Goal: Find specific page/section: Find specific page/section

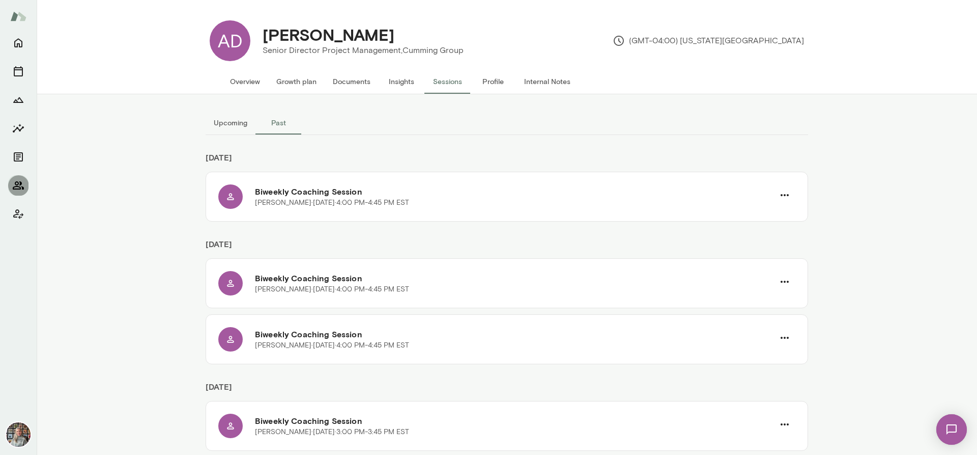
click at [12, 184] on button "Members" at bounding box center [18, 185] width 20 height 20
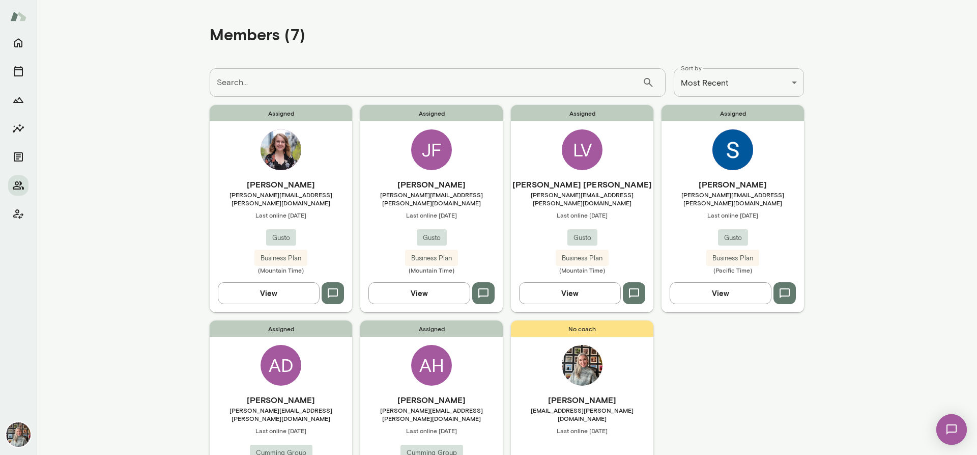
scroll to position [93, 0]
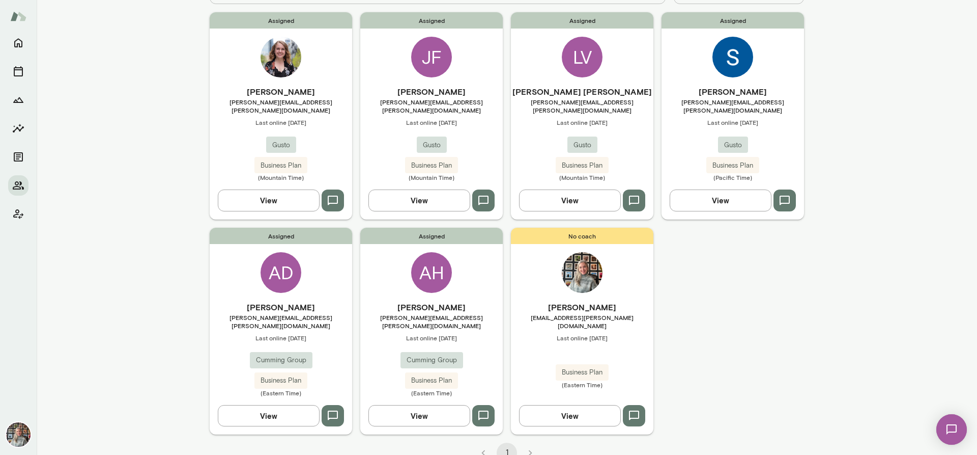
click at [442, 405] on button "View" at bounding box center [420, 415] width 102 height 21
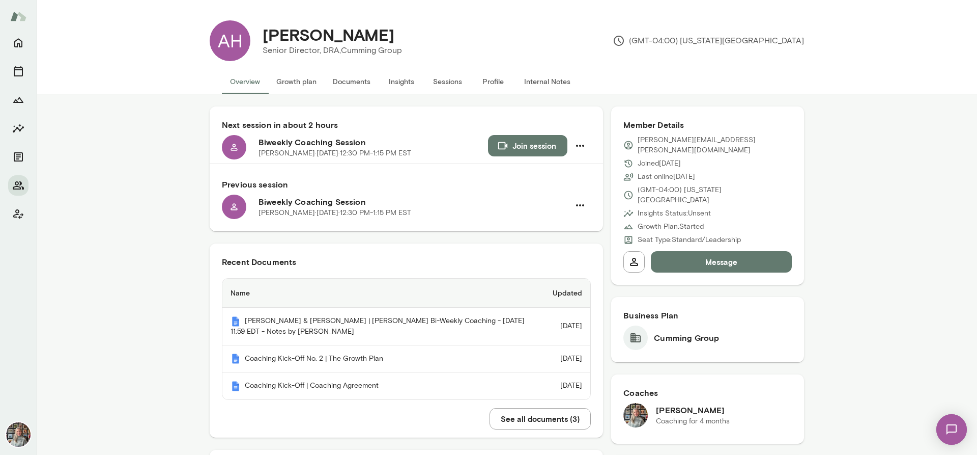
click at [442, 77] on button "Sessions" at bounding box center [447, 81] width 46 height 24
